Goal: Task Accomplishment & Management: Manage account settings

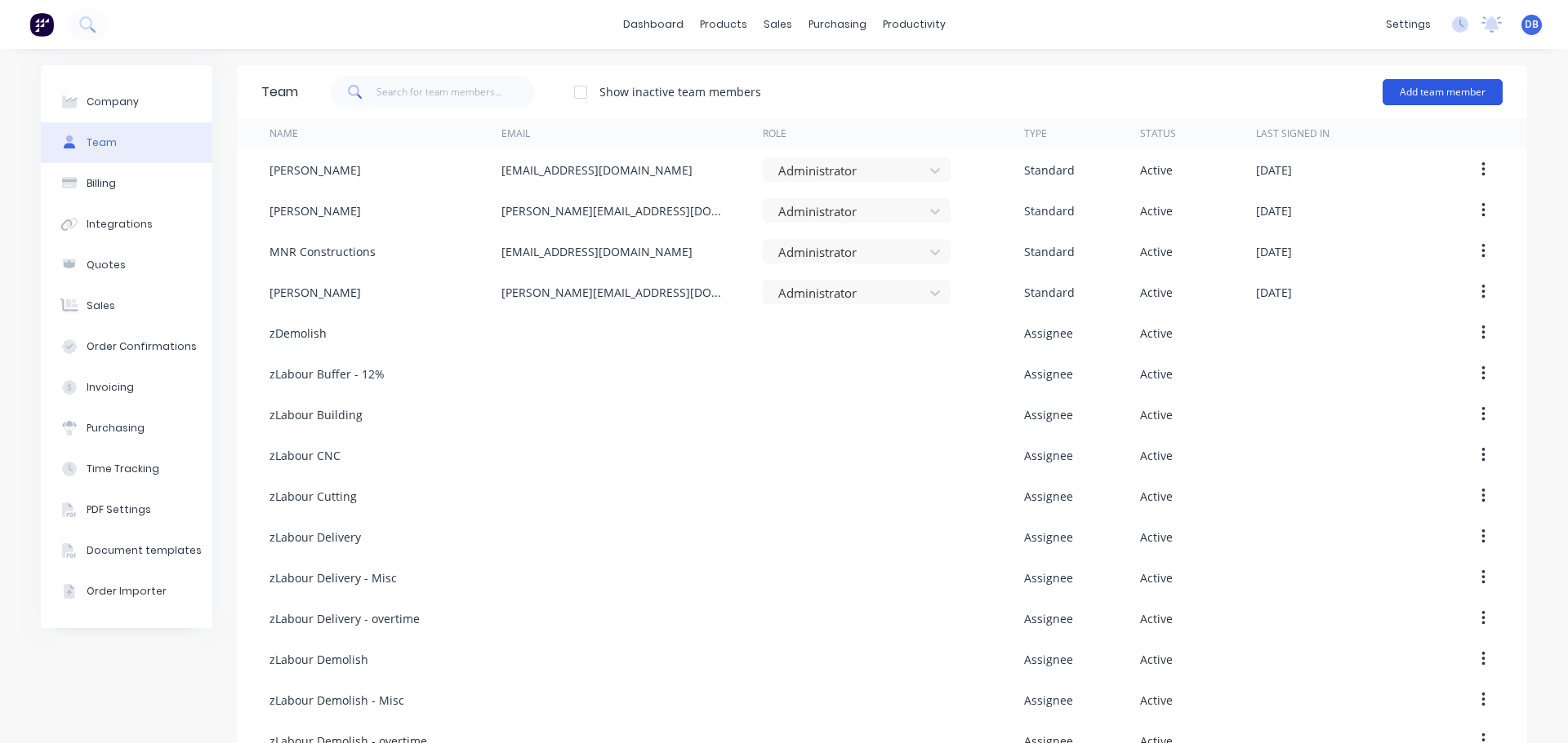
click at [1399, 90] on button "Add team member" at bounding box center [1442, 92] width 120 height 26
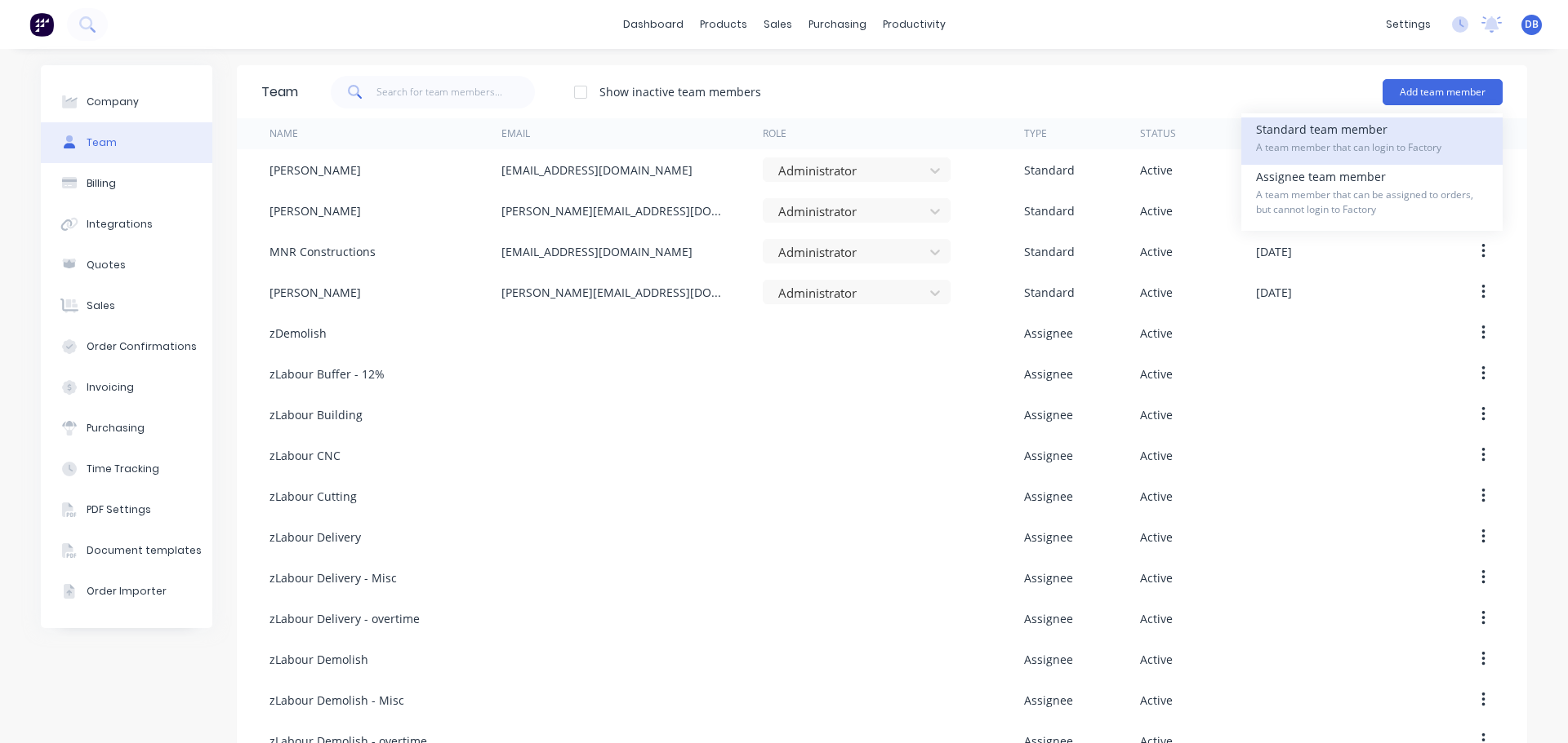
click at [1429, 140] on span "A team member that can login to Factory" at bounding box center [1372, 147] width 232 height 15
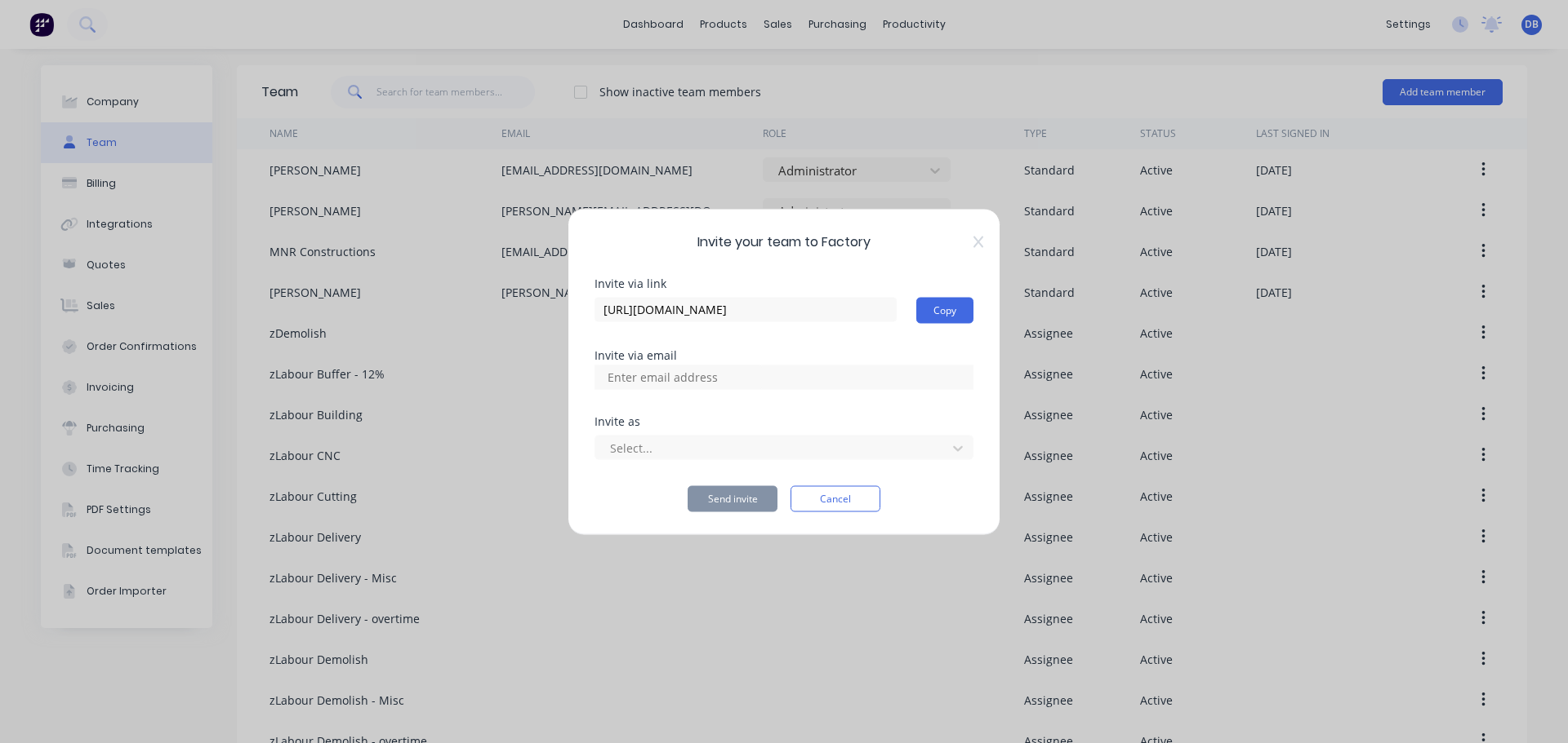
paste input "[EMAIL_ADDRESS][DOMAIN_NAME]"
type input "[EMAIL_ADDRESS][DOMAIN_NAME]"
click at [770, 451] on div at bounding box center [773, 448] width 329 height 20
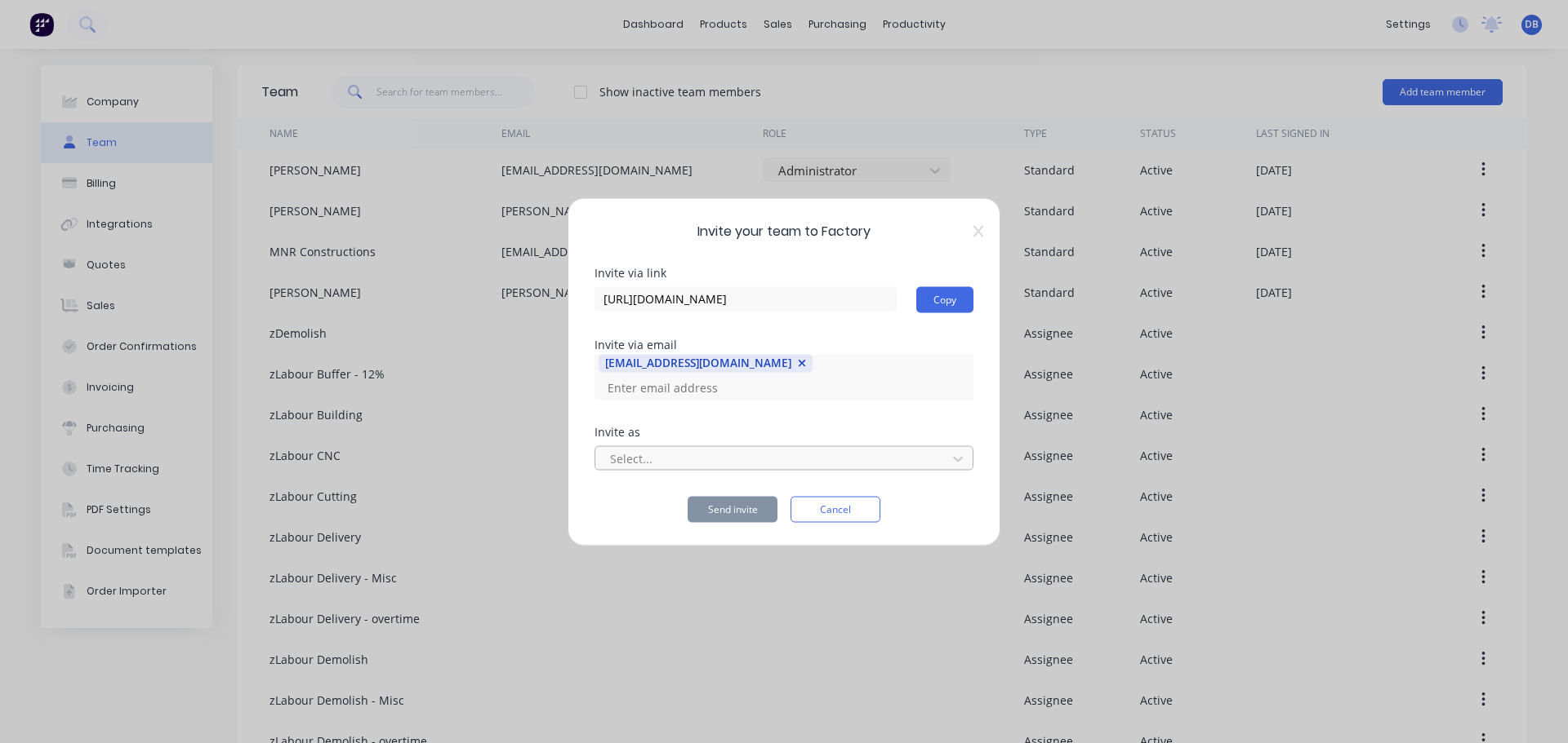
click at [782, 450] on div at bounding box center [773, 458] width 329 height 20
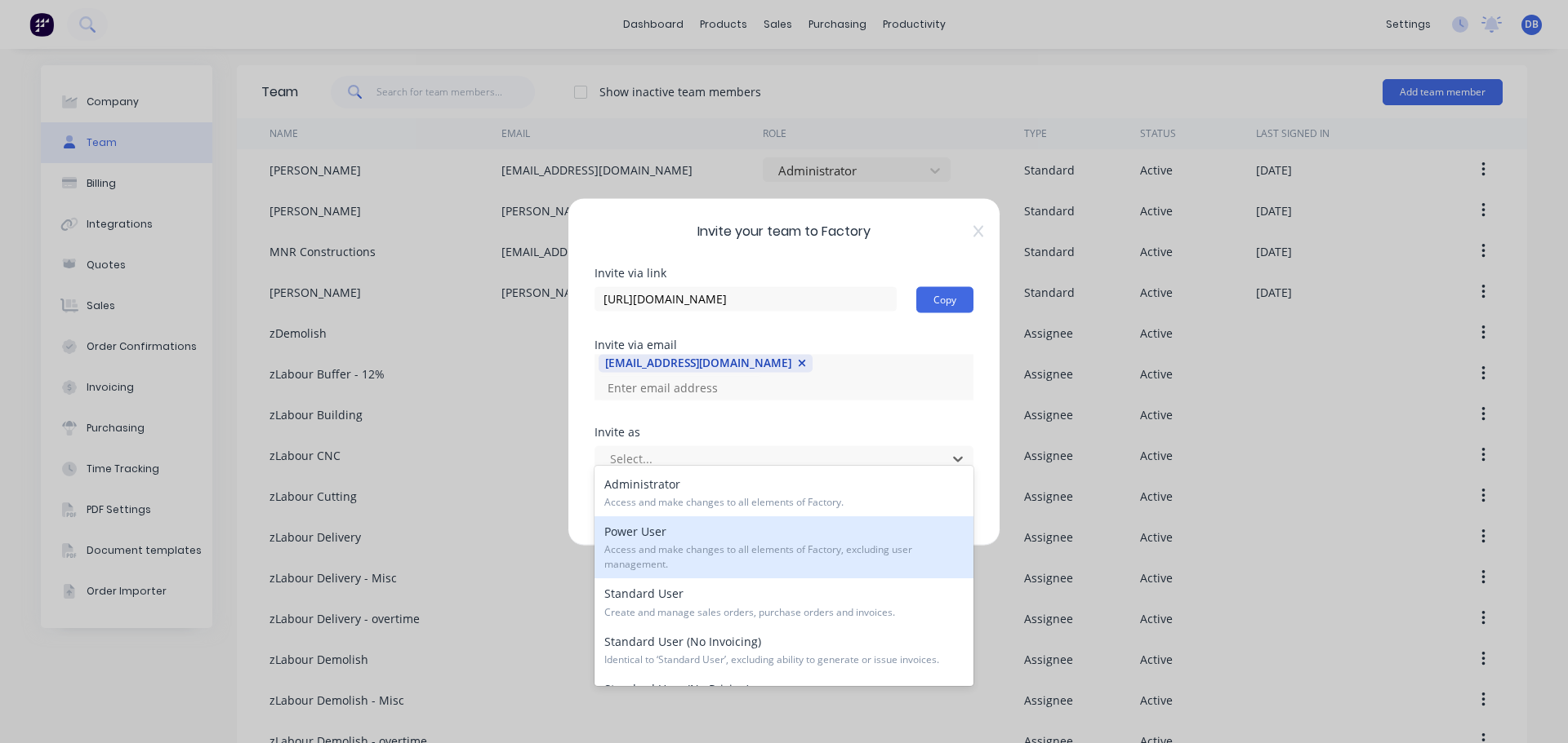
click at [776, 555] on span "Access and make changes to all elements of Factory, excluding user management." at bounding box center [784, 557] width 359 height 30
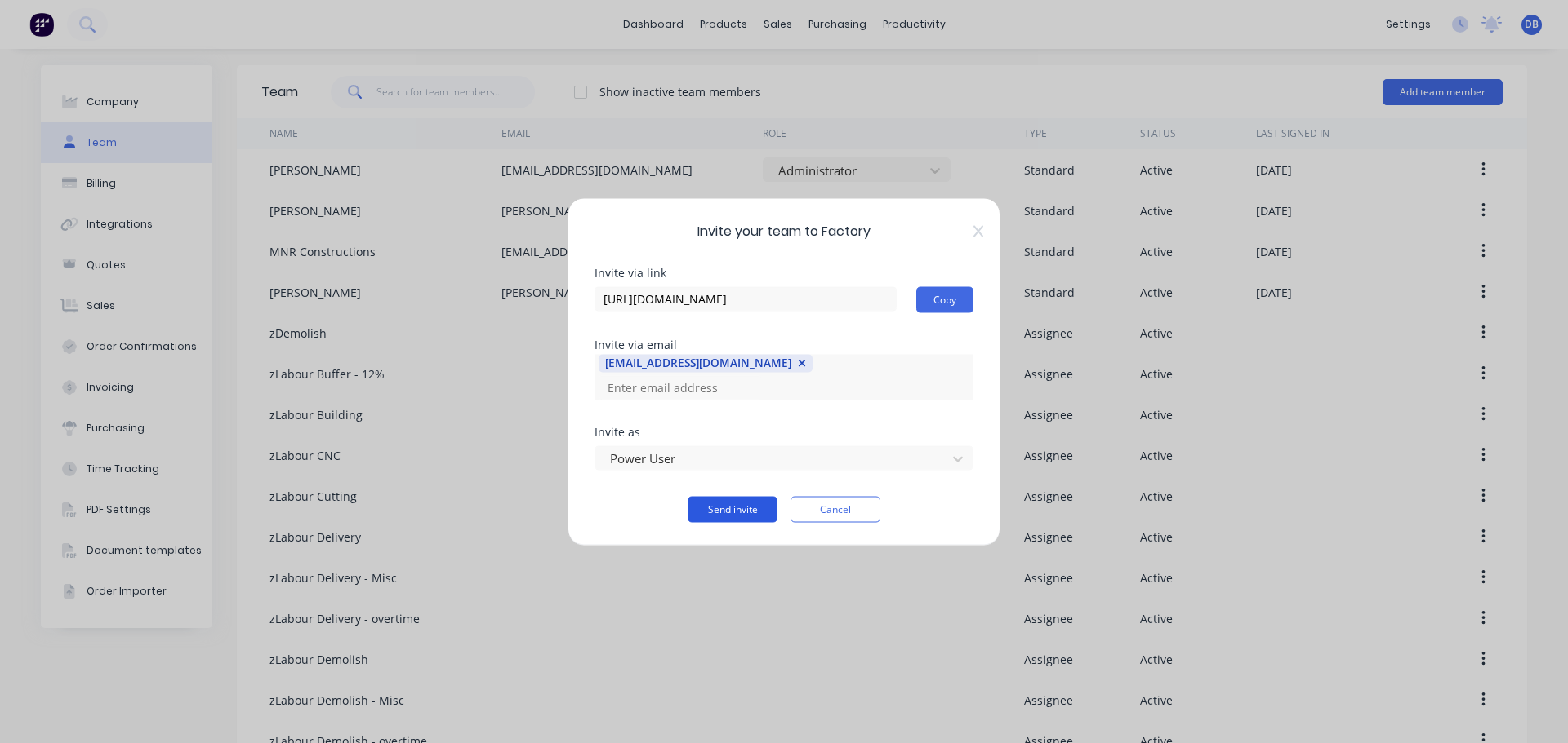
click at [750, 500] on button "Send invite" at bounding box center [732, 510] width 90 height 26
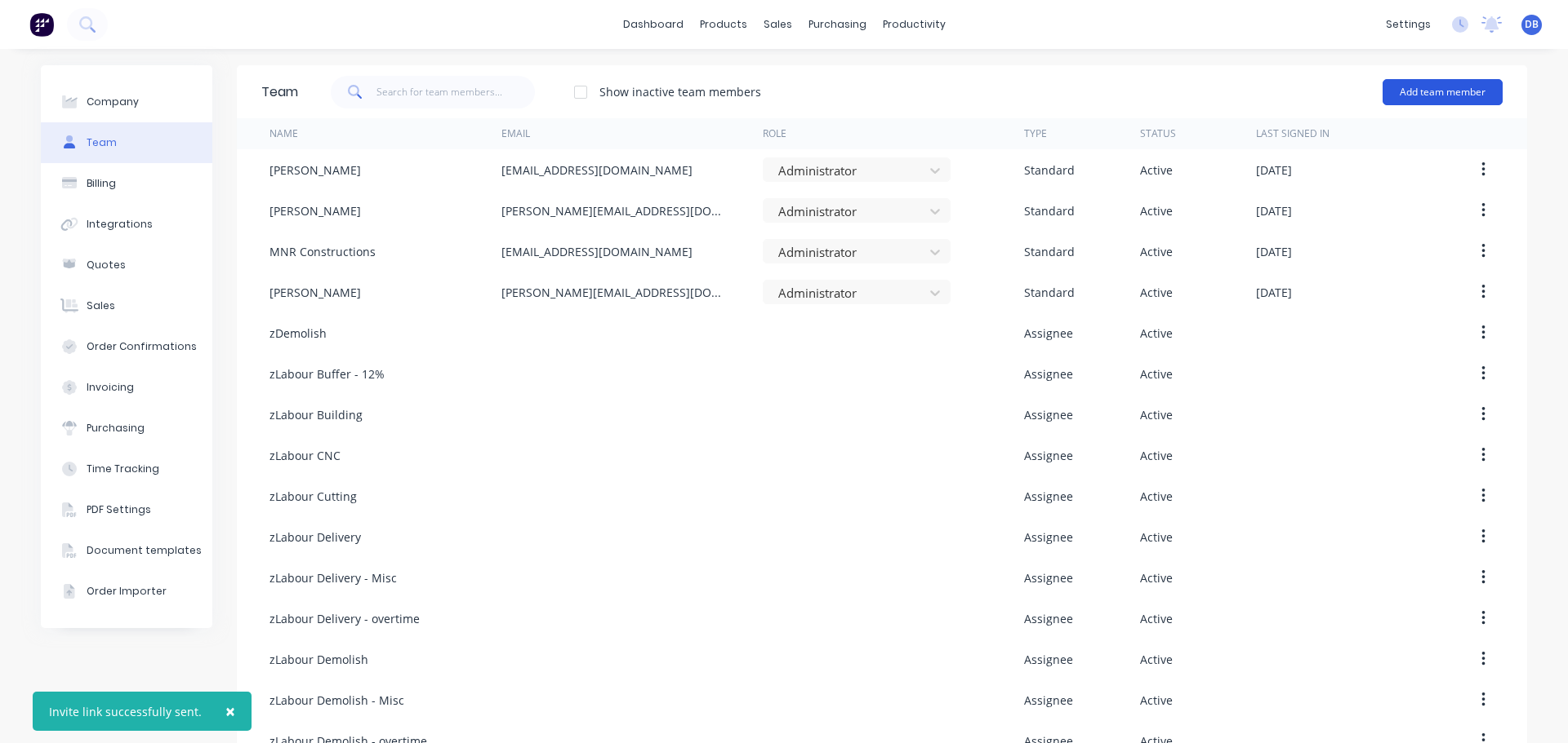
click at [1431, 100] on button "Add team member" at bounding box center [1442, 92] width 120 height 26
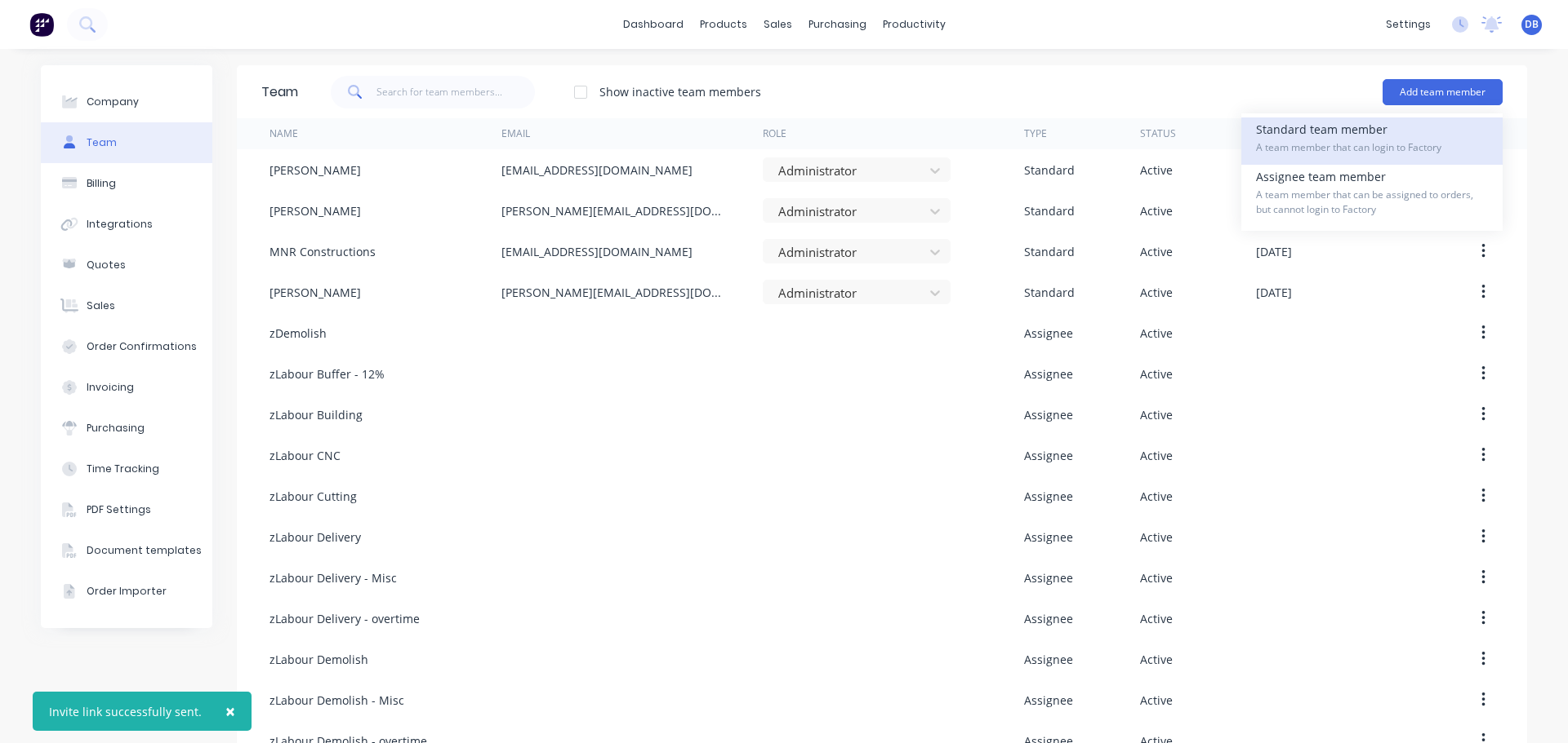
click at [1402, 148] on span "A team member that can login to Factory" at bounding box center [1372, 147] width 232 height 15
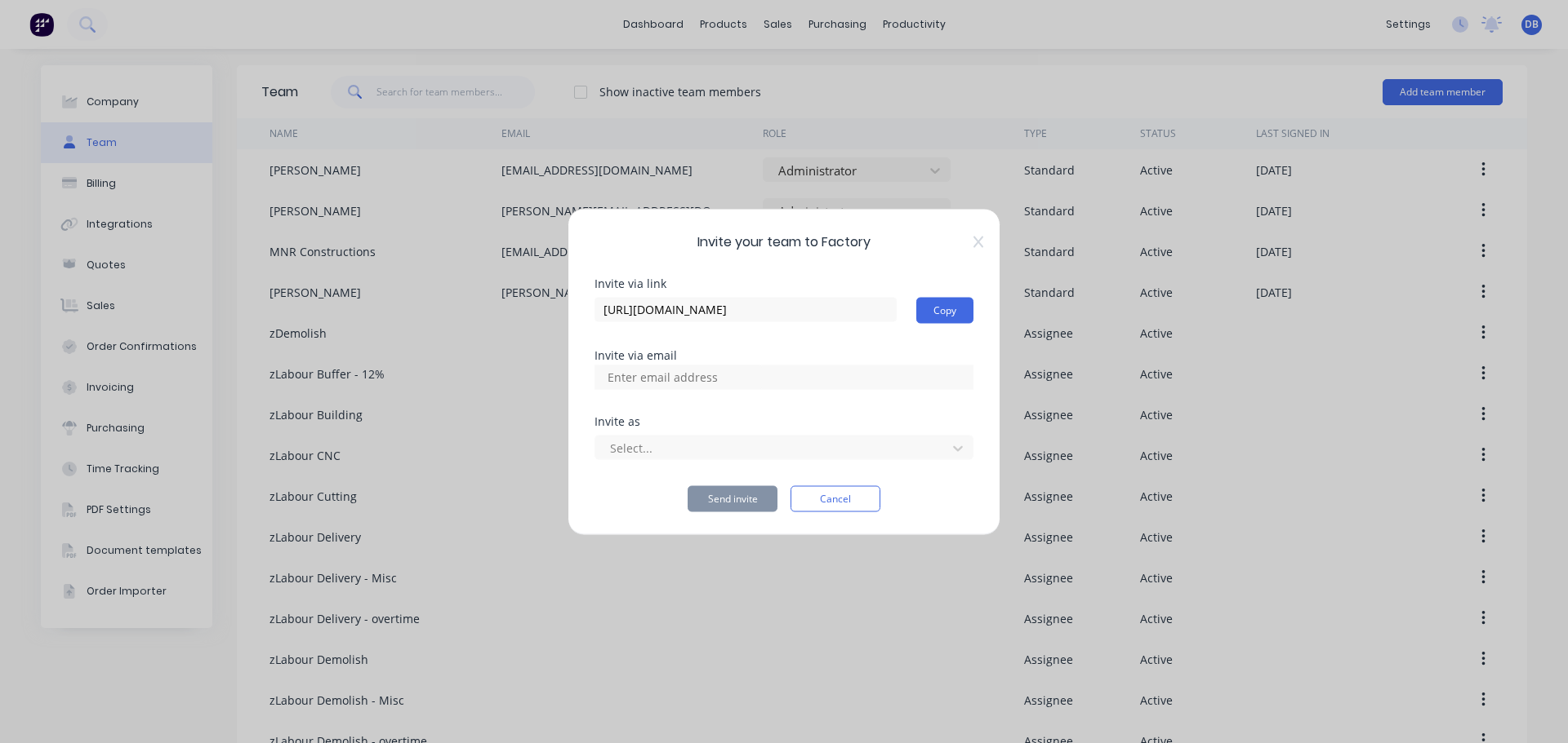
paste input "[PERSON_NAME][EMAIL_ADDRESS][DOMAIN_NAME]"
click at [690, 377] on input "[PERSON_NAME][EMAIL_ADDRESS][DOMAIN_NAME]" at bounding box center [680, 377] width 163 height 24
type input "[PERSON_NAME][EMAIL_ADDRESS][DOMAIN_NAME]"
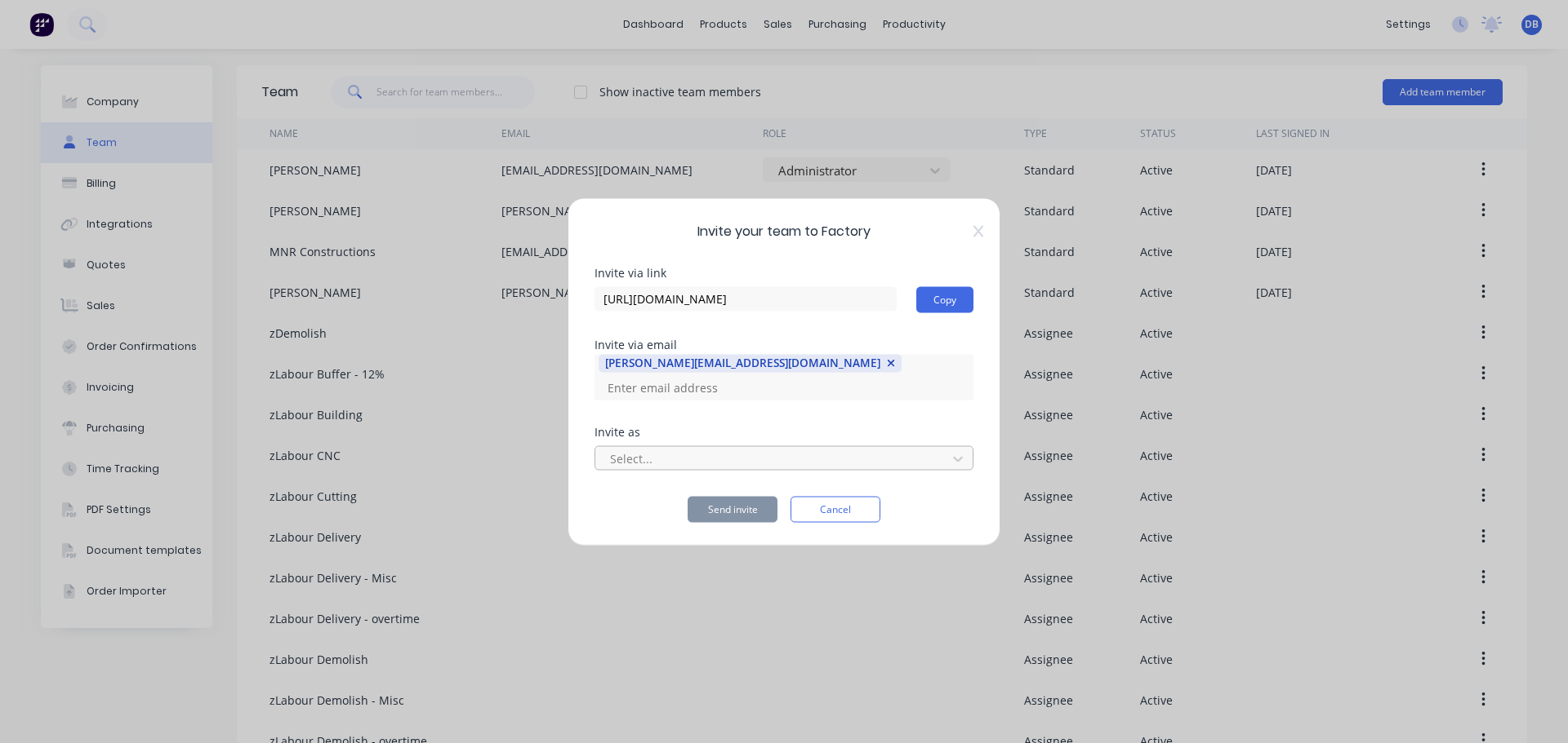
click at [764, 446] on div "Select..." at bounding box center [773, 458] width 340 height 24
click at [757, 461] on div at bounding box center [773, 458] width 329 height 20
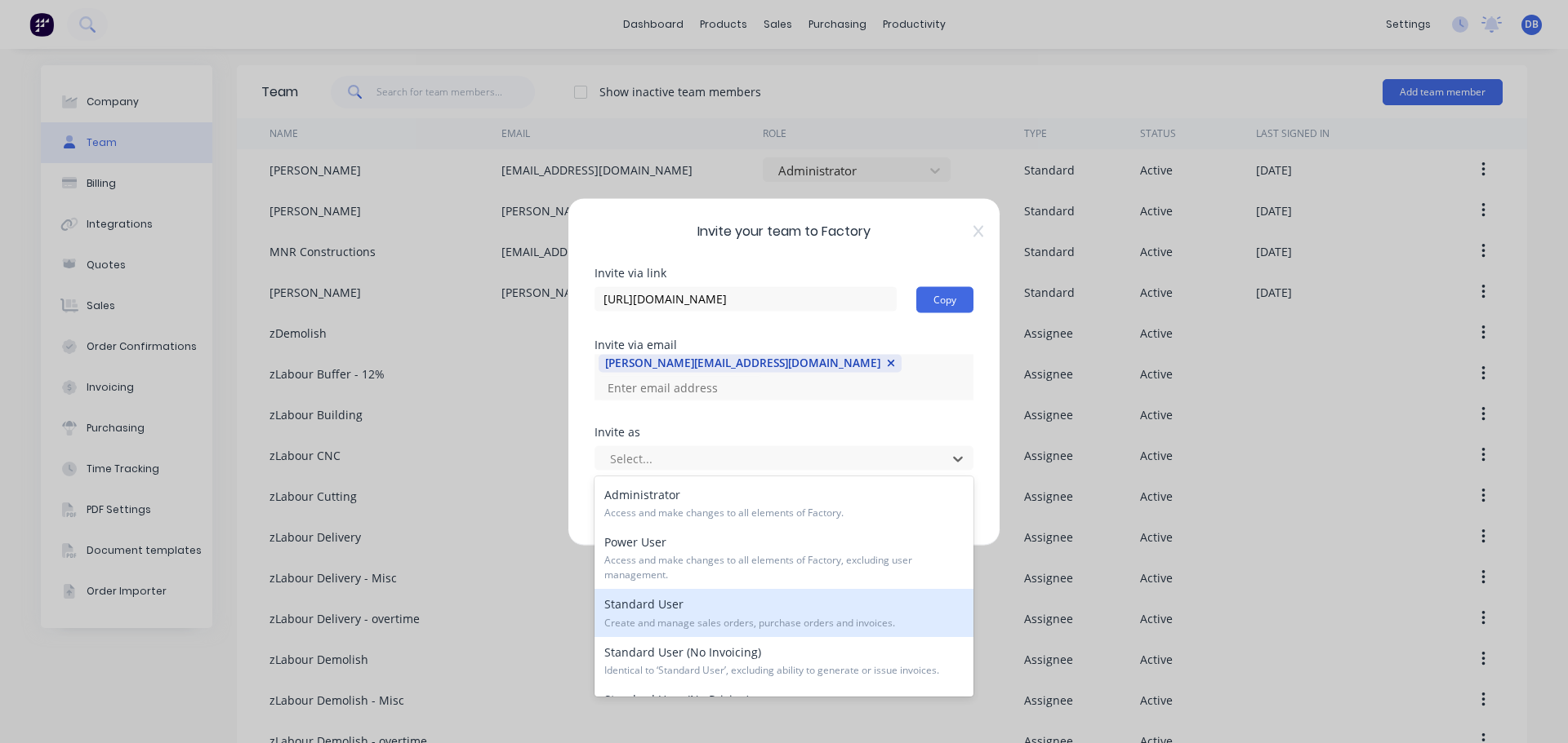
click at [906, 618] on span "Create and manage sales orders, purchase orders and invoices." at bounding box center [784, 623] width 359 height 15
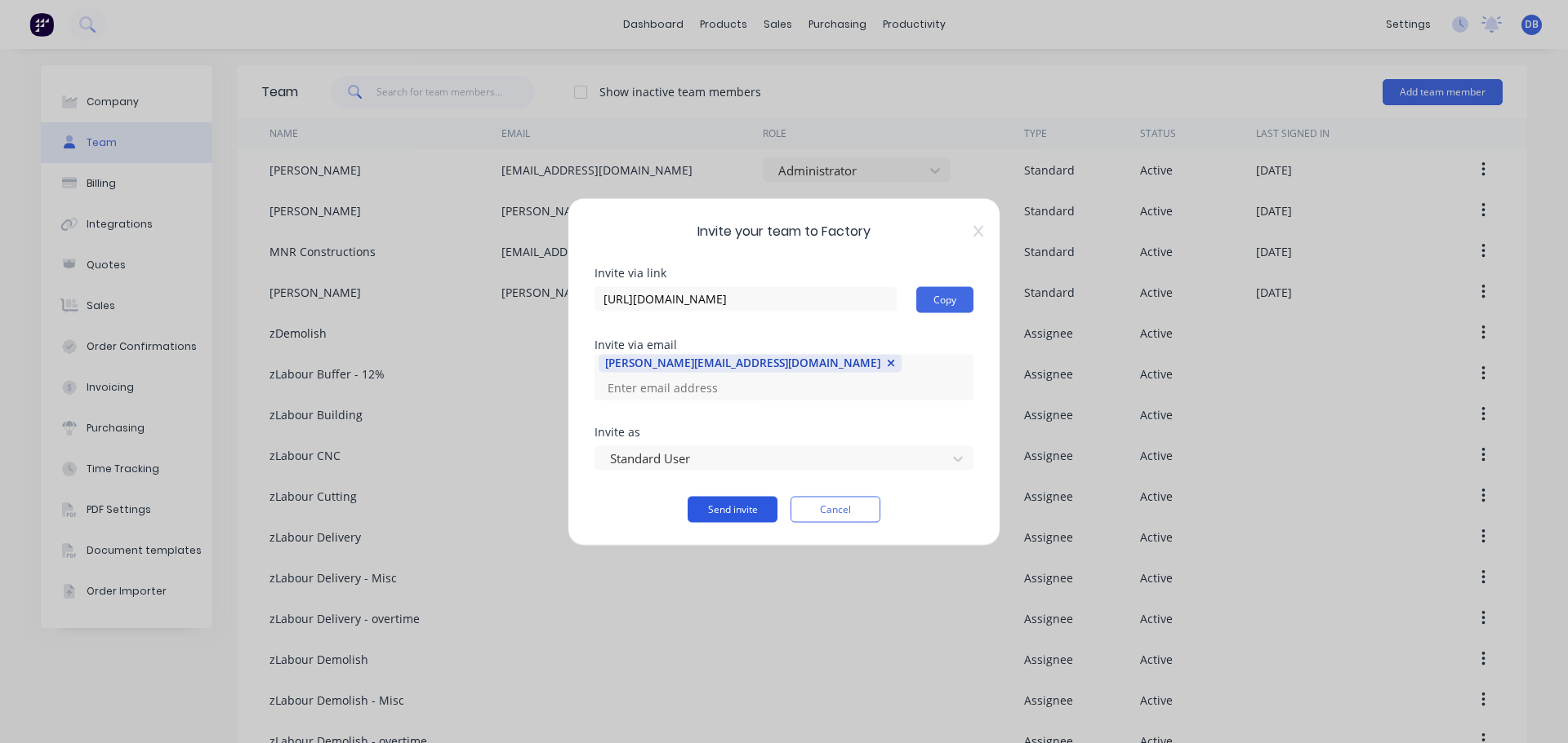
click at [742, 513] on button "Send invite" at bounding box center [732, 510] width 90 height 26
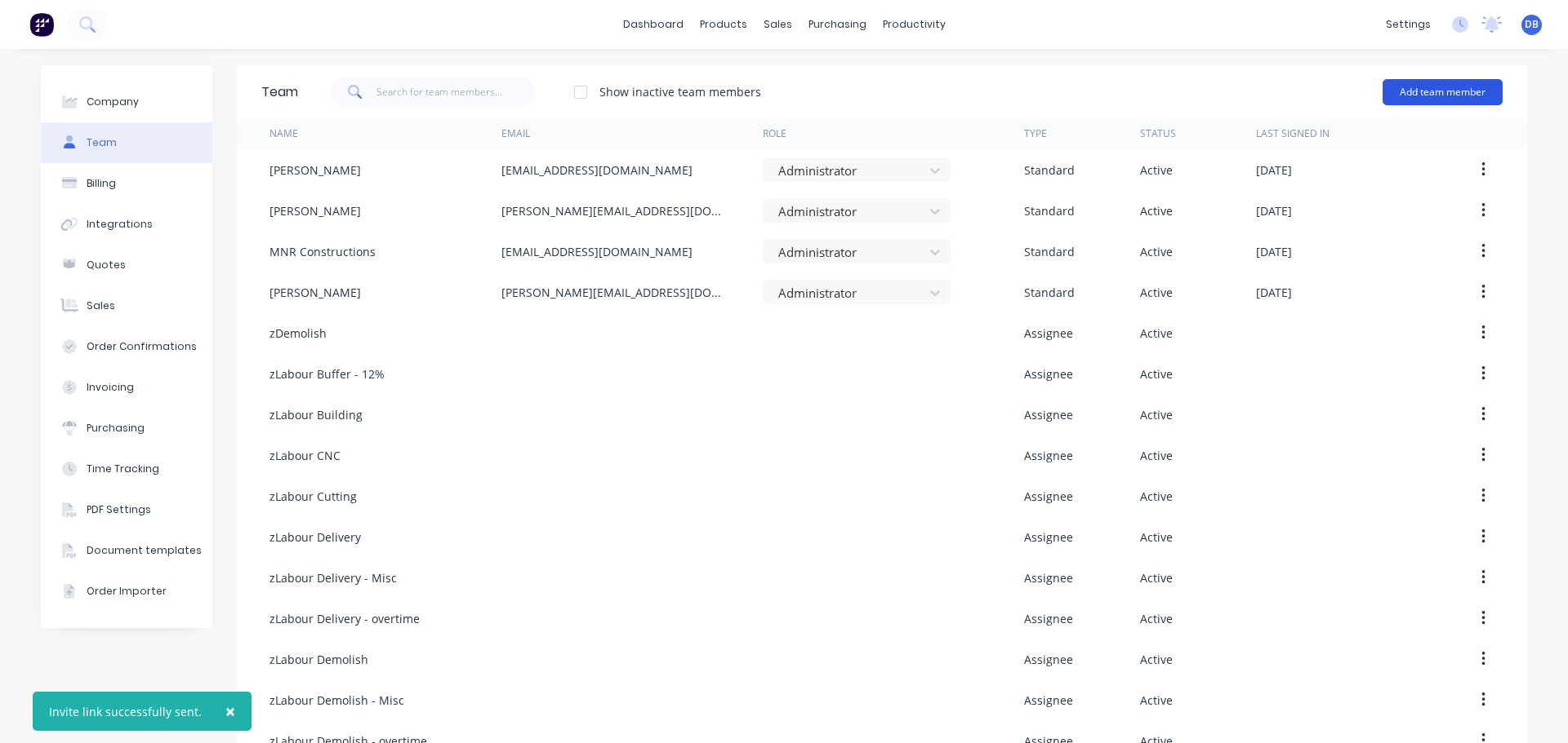
click at [1476, 91] on button "Add team member" at bounding box center [1442, 92] width 120 height 26
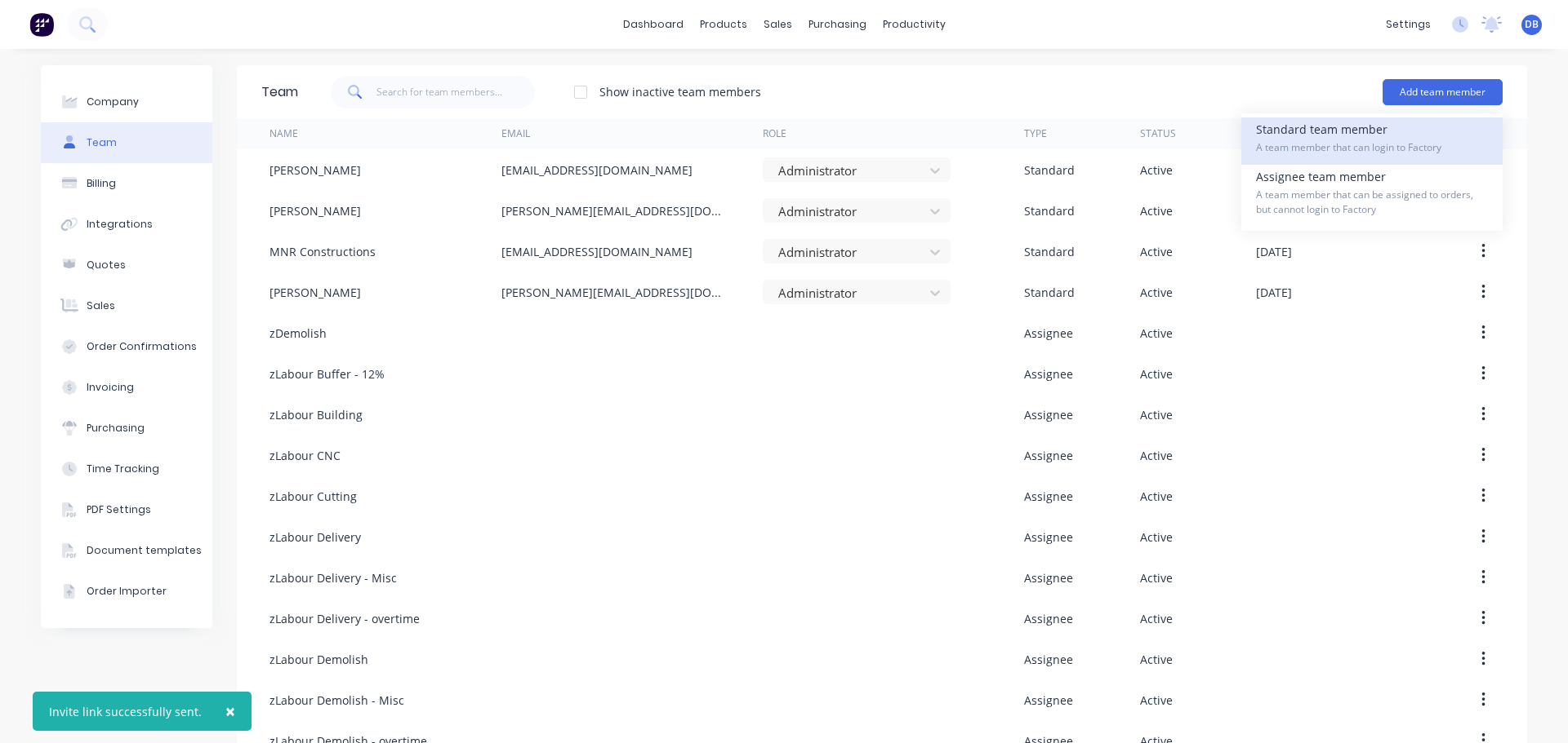
click at [1378, 133] on div "Standard team member A team member that can login to Factory" at bounding box center [1372, 141] width 232 height 47
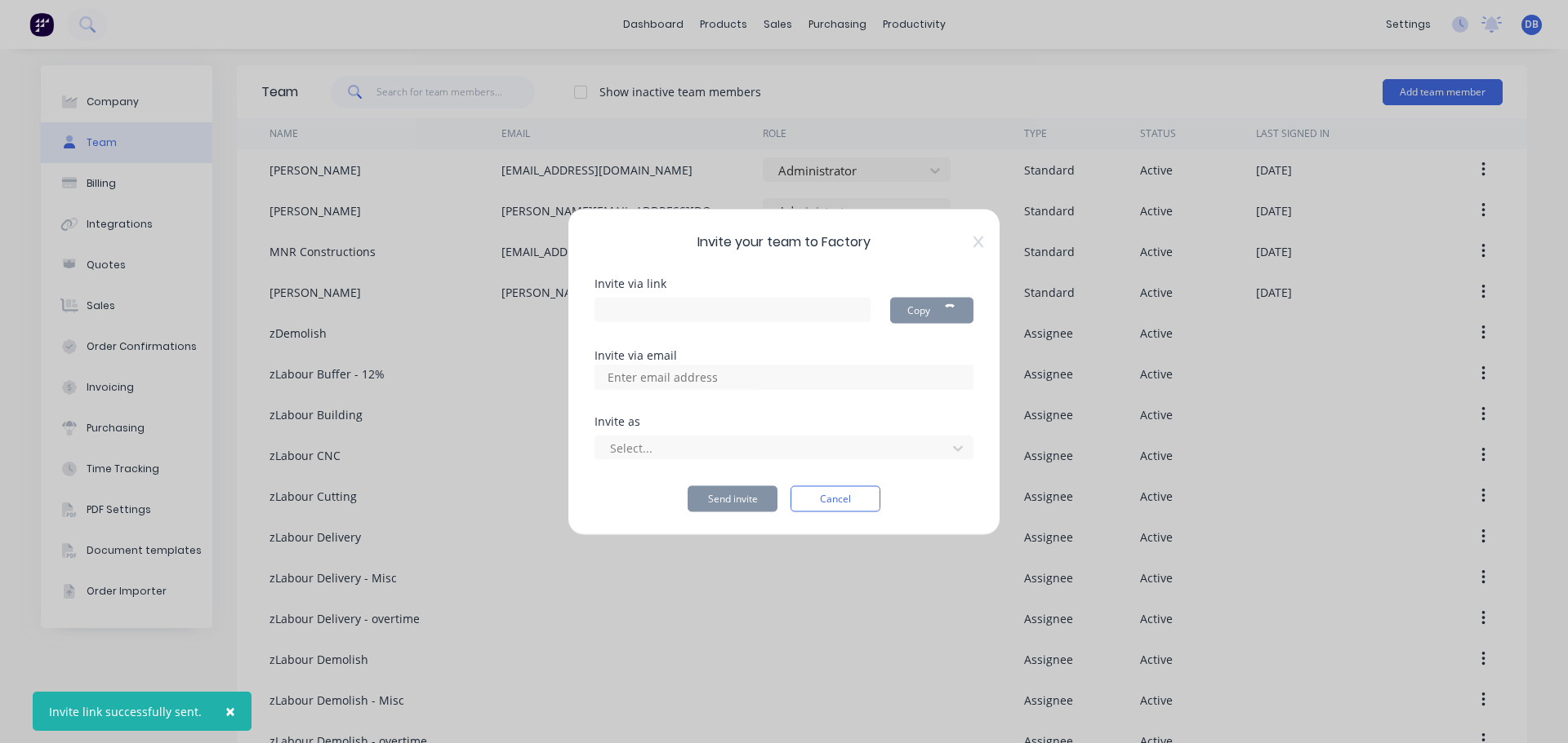
type input "[URL][DOMAIN_NAME]"
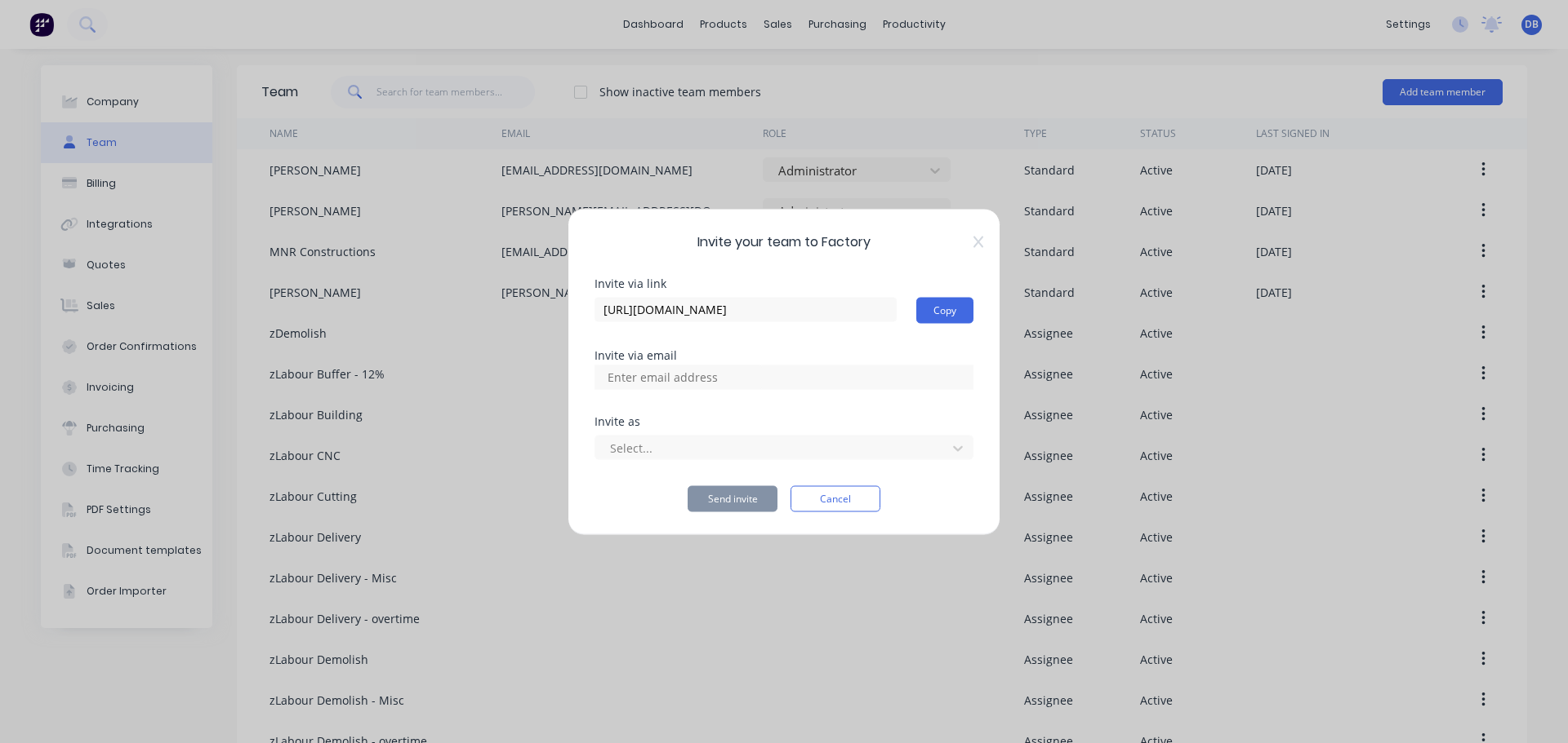
paste input "[PERSON_NAME][EMAIL_ADDRESS][DOMAIN_NAME]"
type input "[PERSON_NAME][EMAIL_ADDRESS][DOMAIN_NAME]"
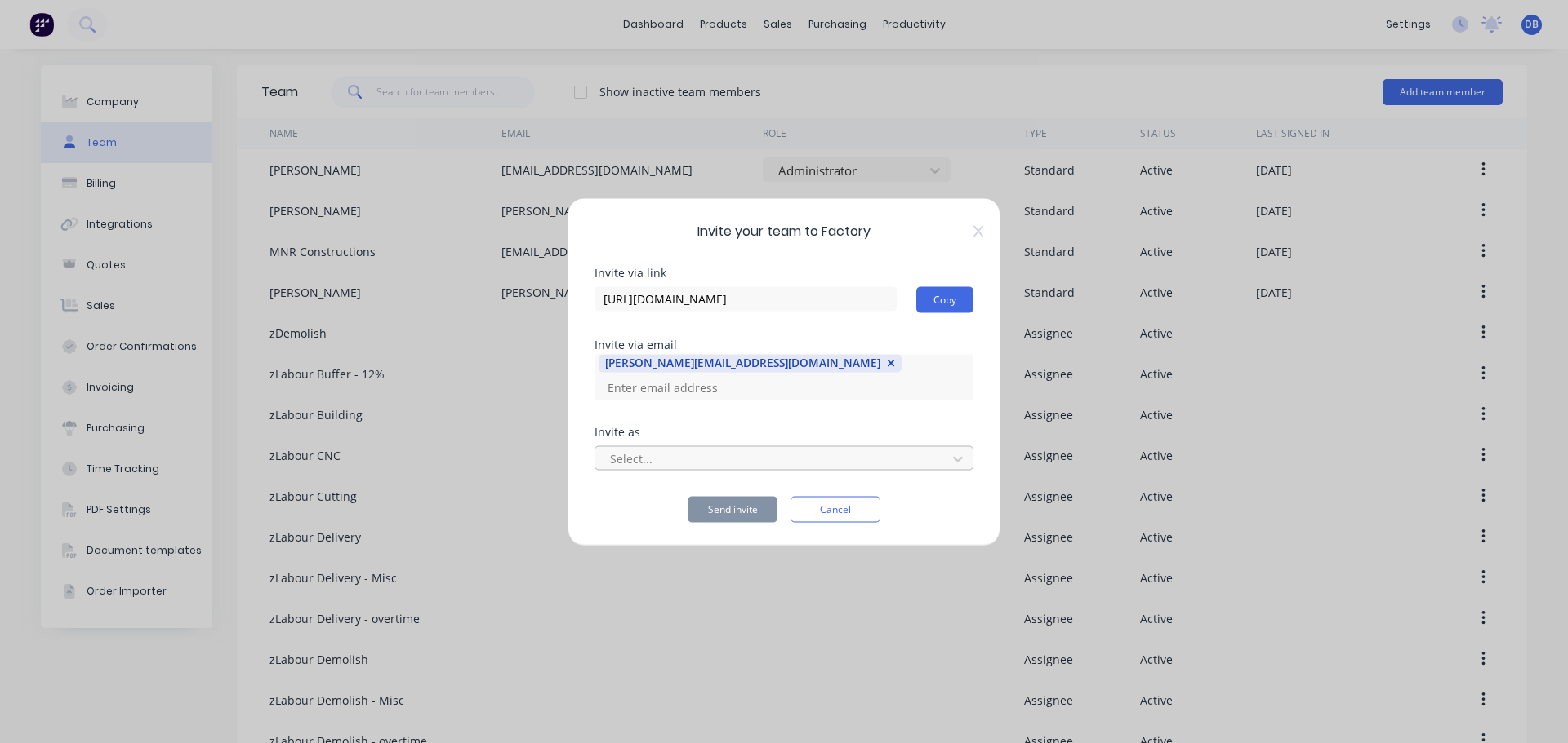
click at [684, 446] on div "Select..." at bounding box center [784, 458] width 379 height 24
click at [685, 456] on div at bounding box center [773, 458] width 329 height 20
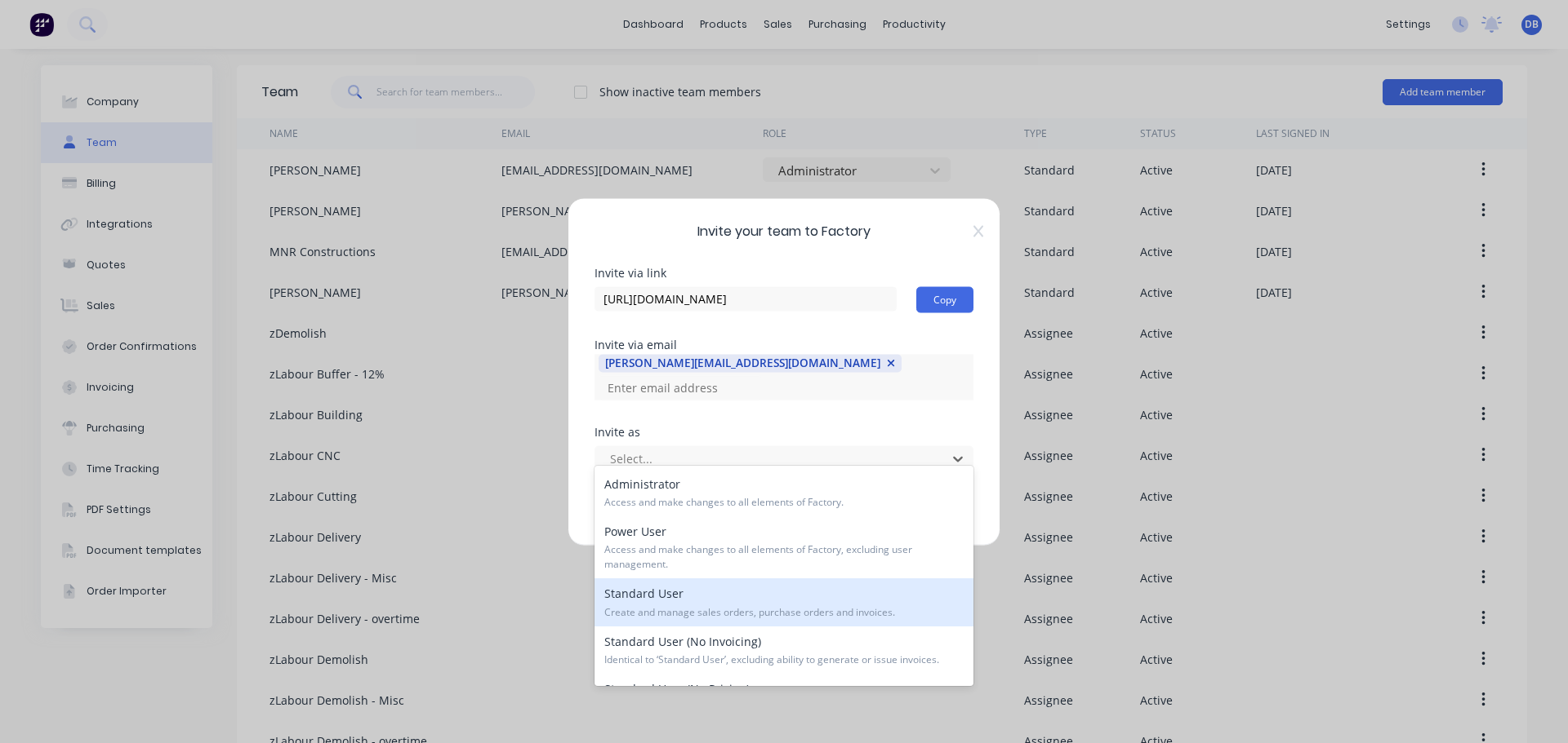
click at [738, 599] on div "Standard User Create and manage sales orders, purchase orders and invoices." at bounding box center [784, 602] width 379 height 47
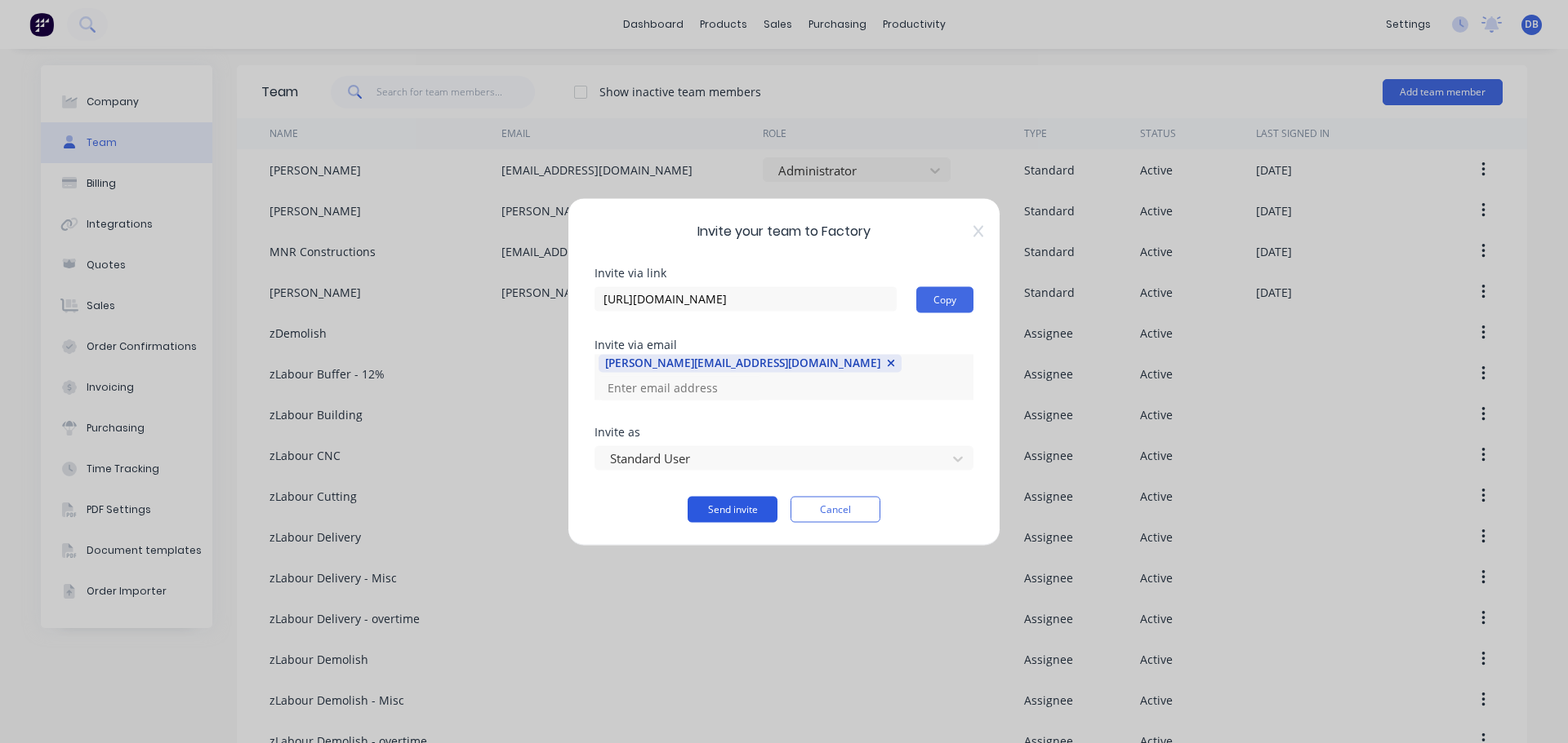
click at [760, 502] on button "Send invite" at bounding box center [732, 510] width 90 height 26
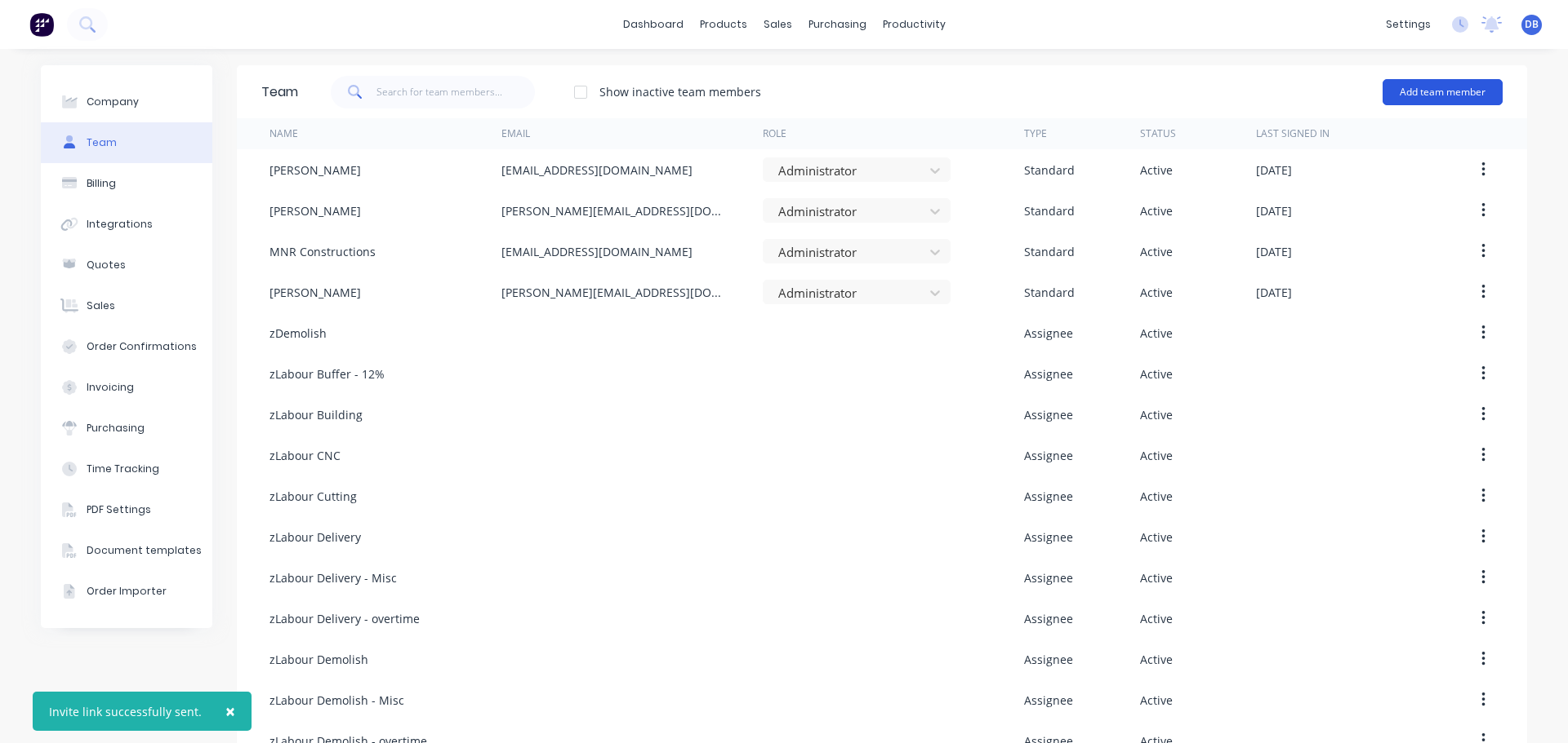
click at [1429, 91] on button "Add team member" at bounding box center [1442, 92] width 120 height 26
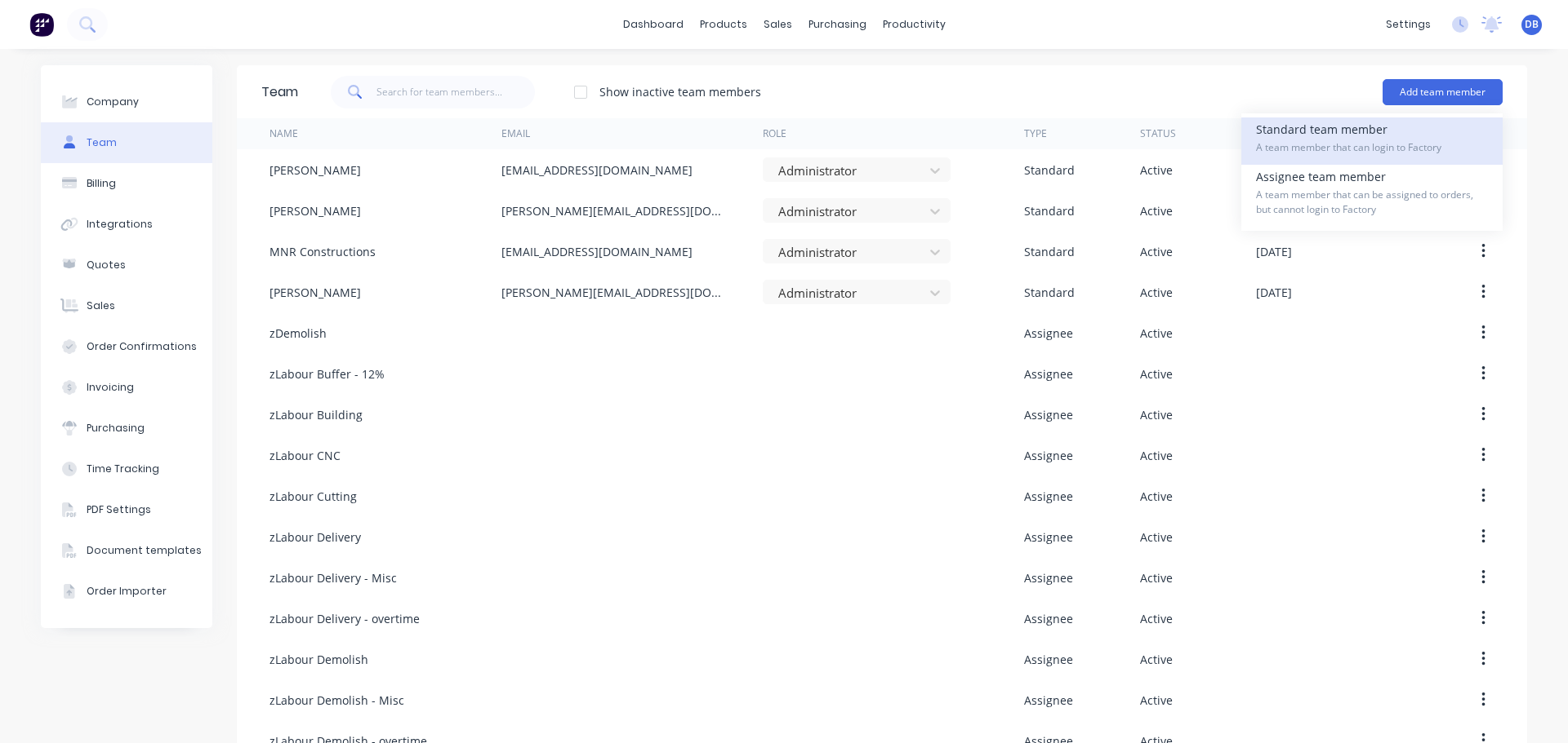
click at [1353, 138] on div "Standard team member A team member that can login to Factory" at bounding box center [1372, 141] width 232 height 47
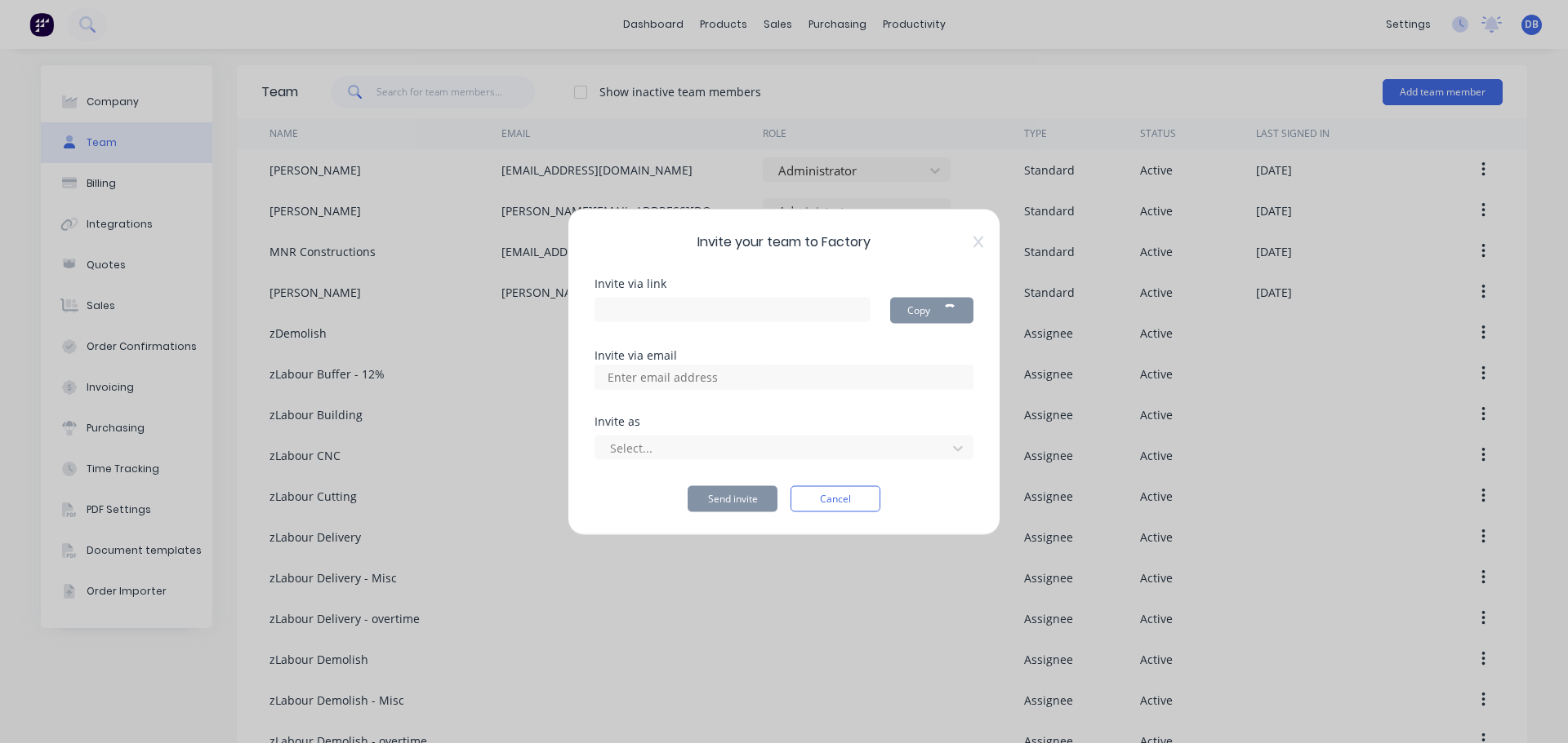
type input "[URL][DOMAIN_NAME]"
paste input "[PERSON_NAME][EMAIL_ADDRESS][DOMAIN_NAME]"
type input "[PERSON_NAME][EMAIL_ADDRESS][DOMAIN_NAME]"
click at [781, 459] on div "Select..." at bounding box center [773, 448] width 340 height 24
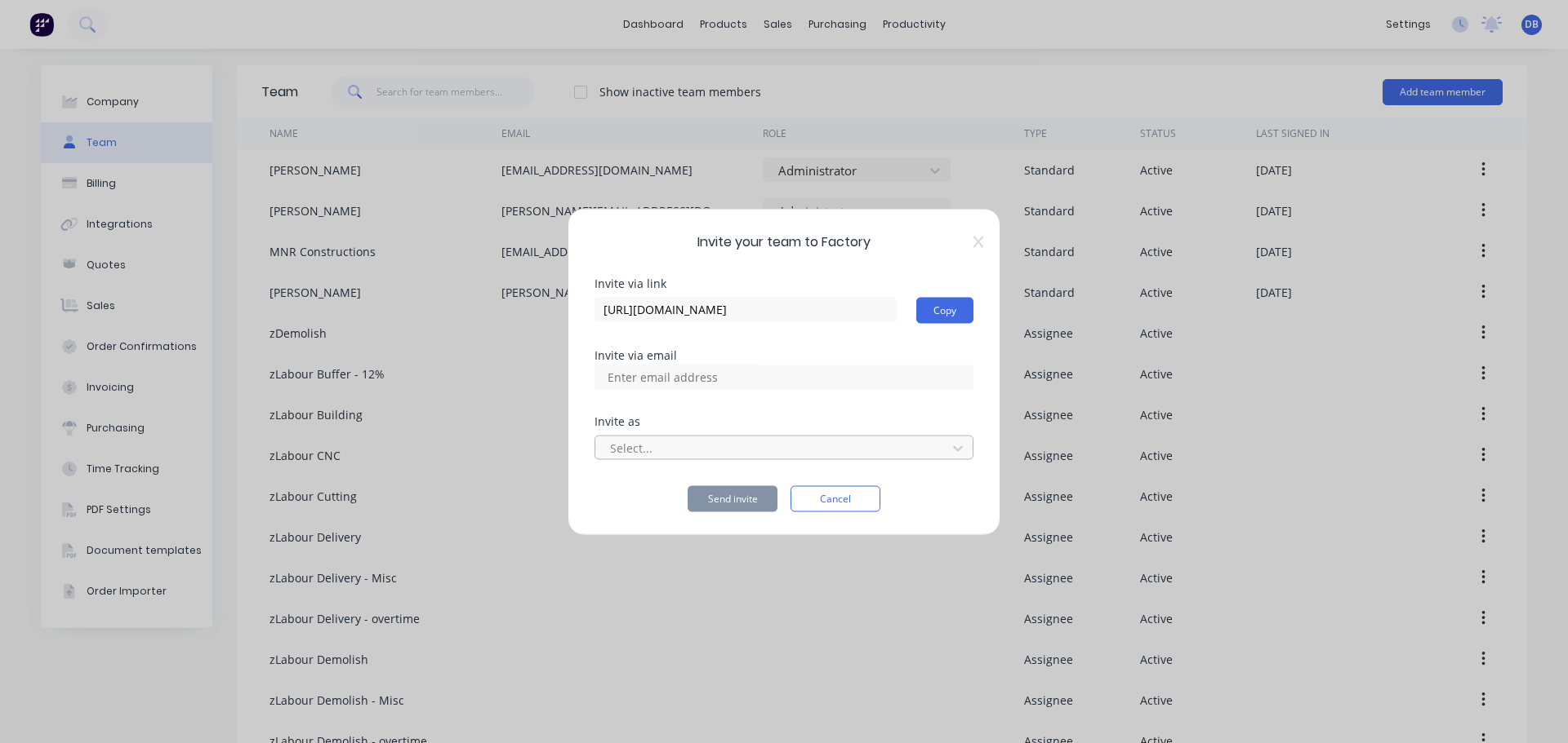
scroll to position [0, 0]
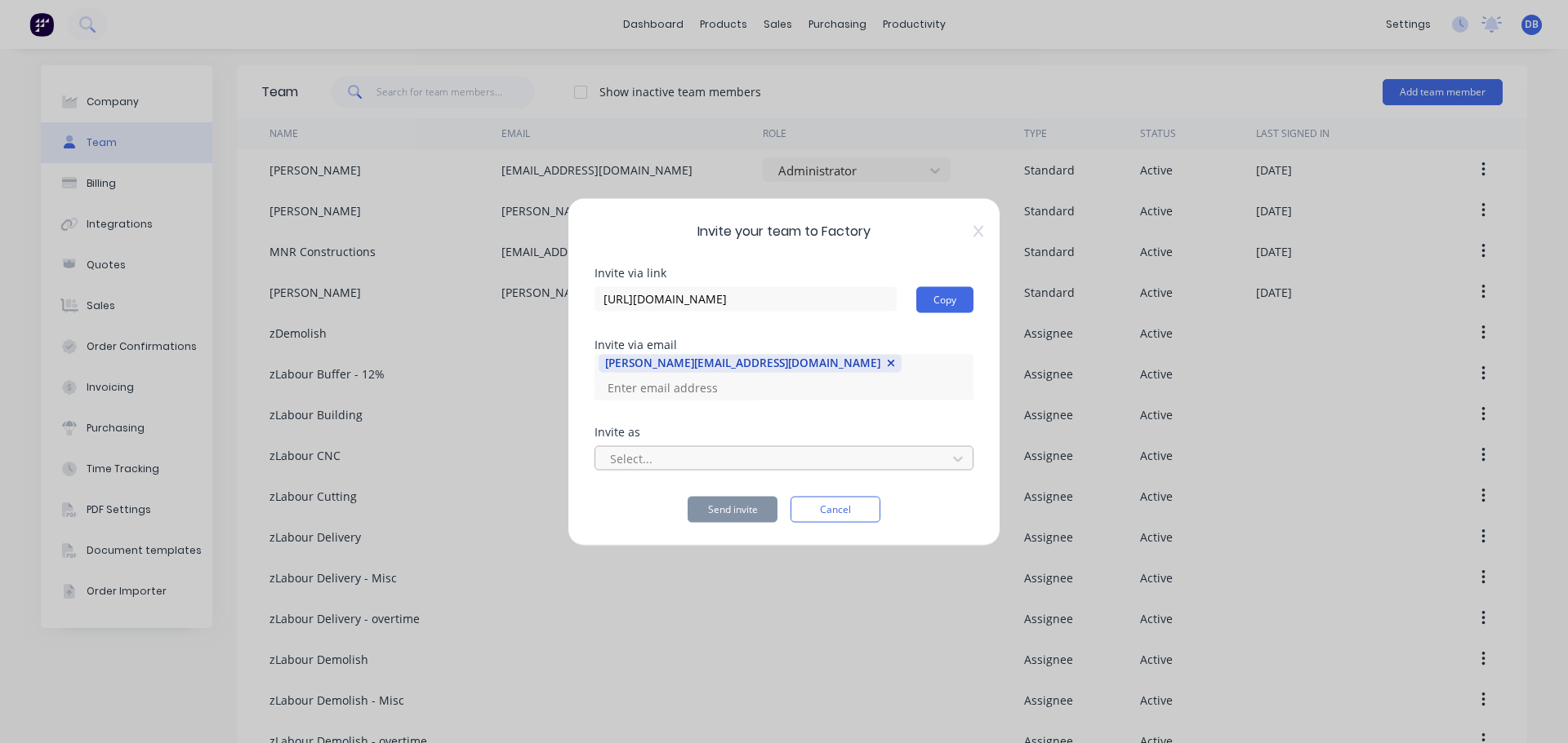
click at [769, 451] on div at bounding box center [773, 458] width 329 height 20
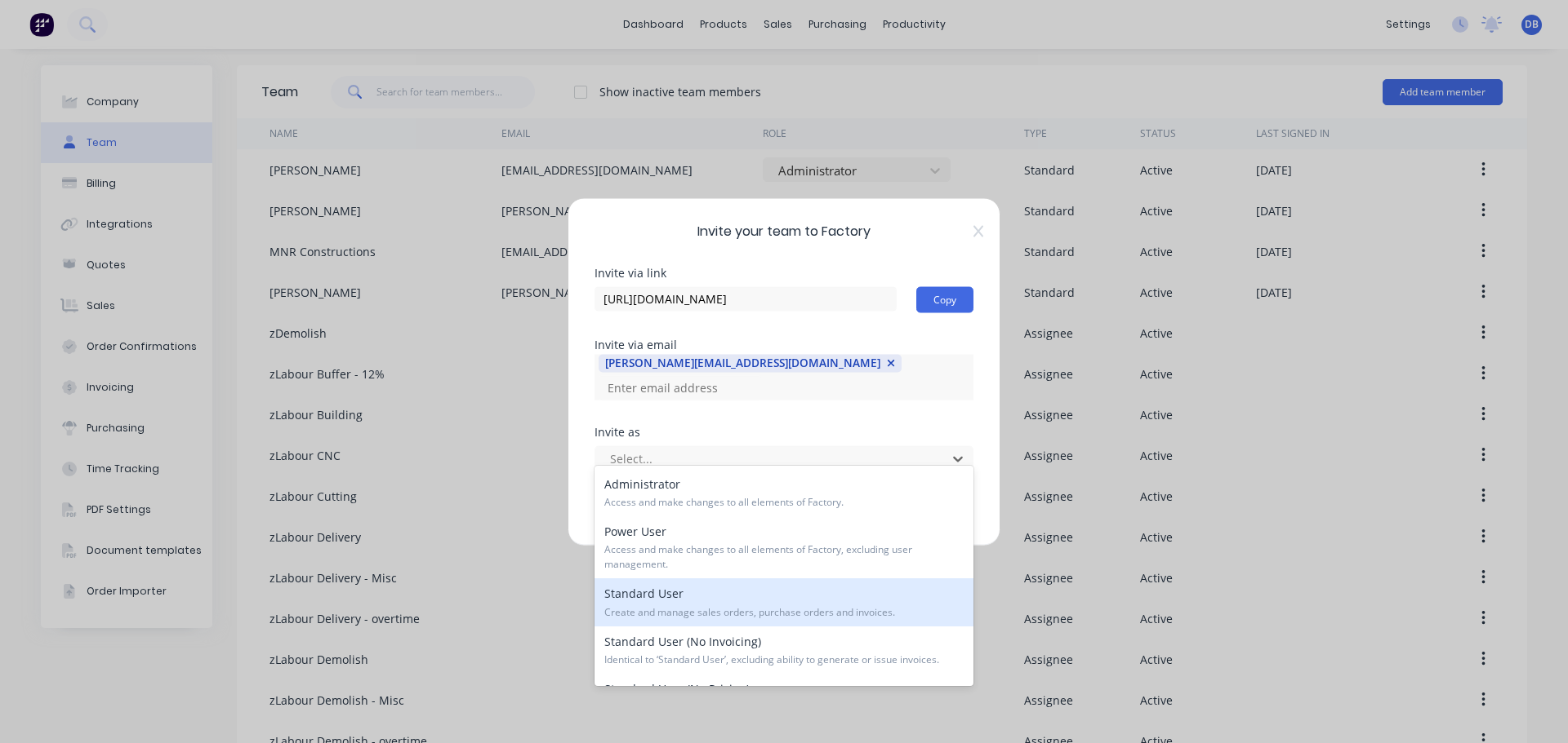
click at [764, 591] on div "Standard User Create and manage sales orders, purchase orders and invoices." at bounding box center [784, 602] width 379 height 47
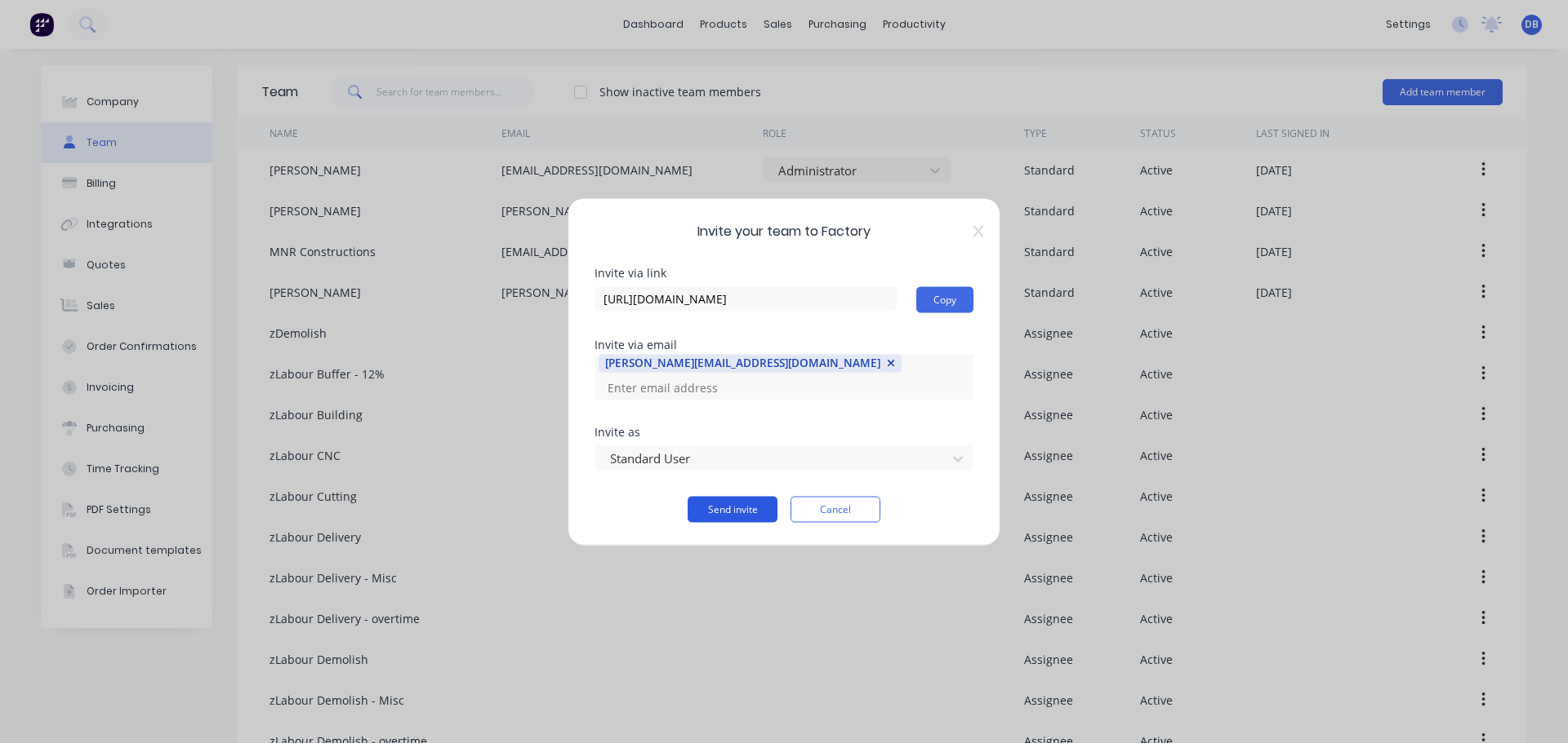
click at [749, 496] on button "Send invite" at bounding box center [732, 510] width 90 height 26
